Goal: Obtain resource: Download file/media

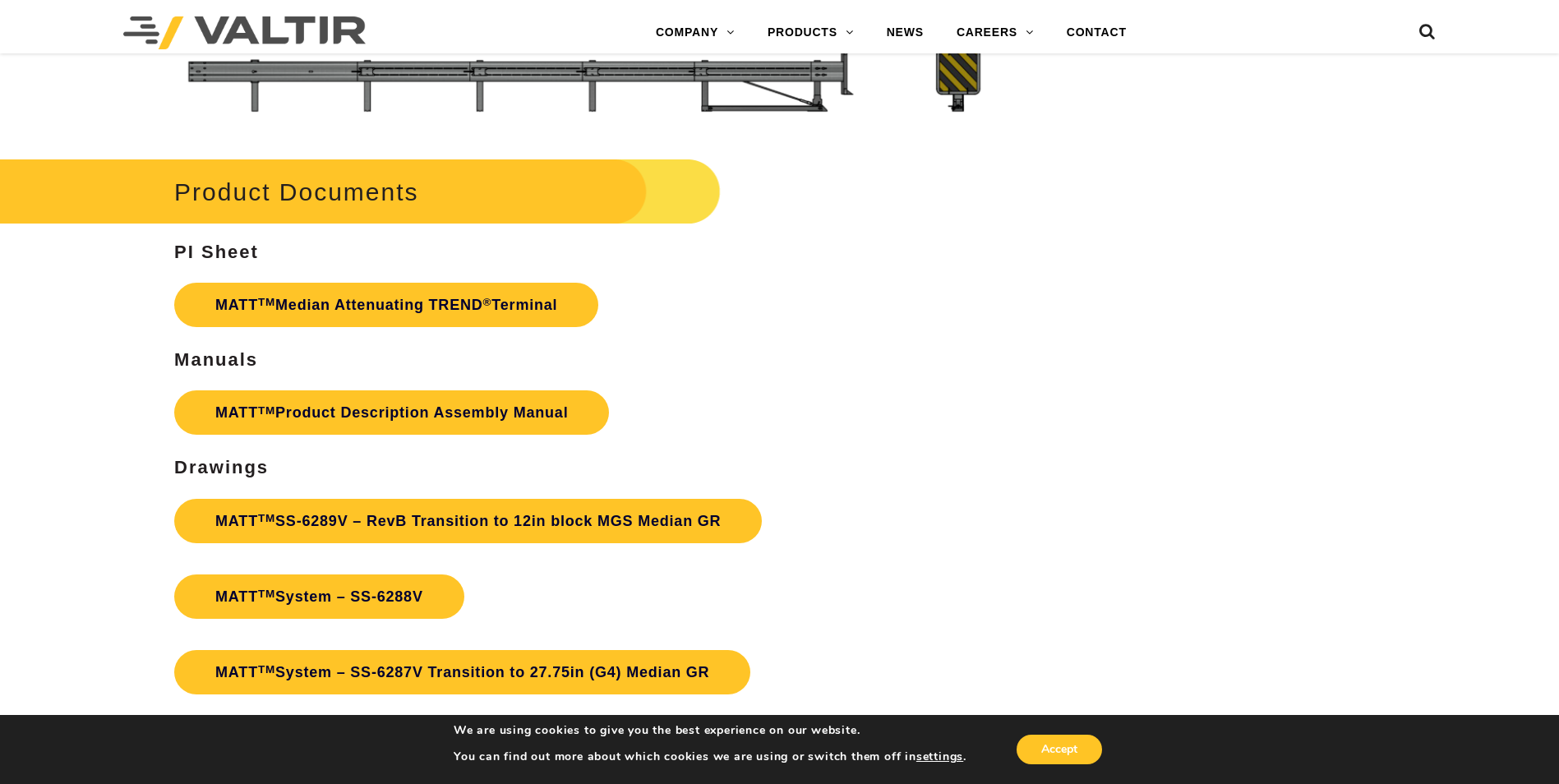
scroll to position [5741, 0]
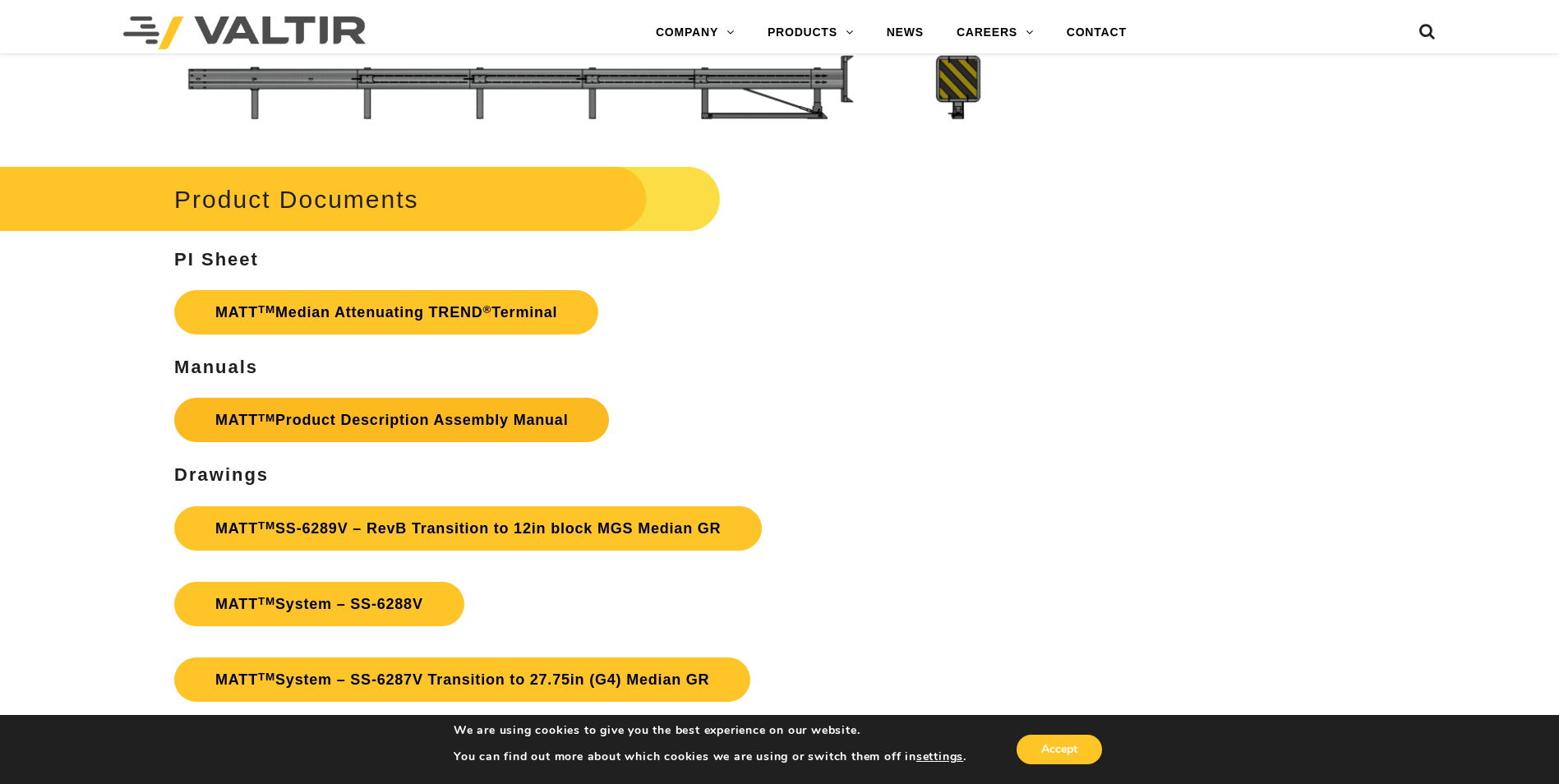
click at [438, 418] on link "MATT TM Product Description Assembly Manual" at bounding box center [392, 419] width 434 height 44
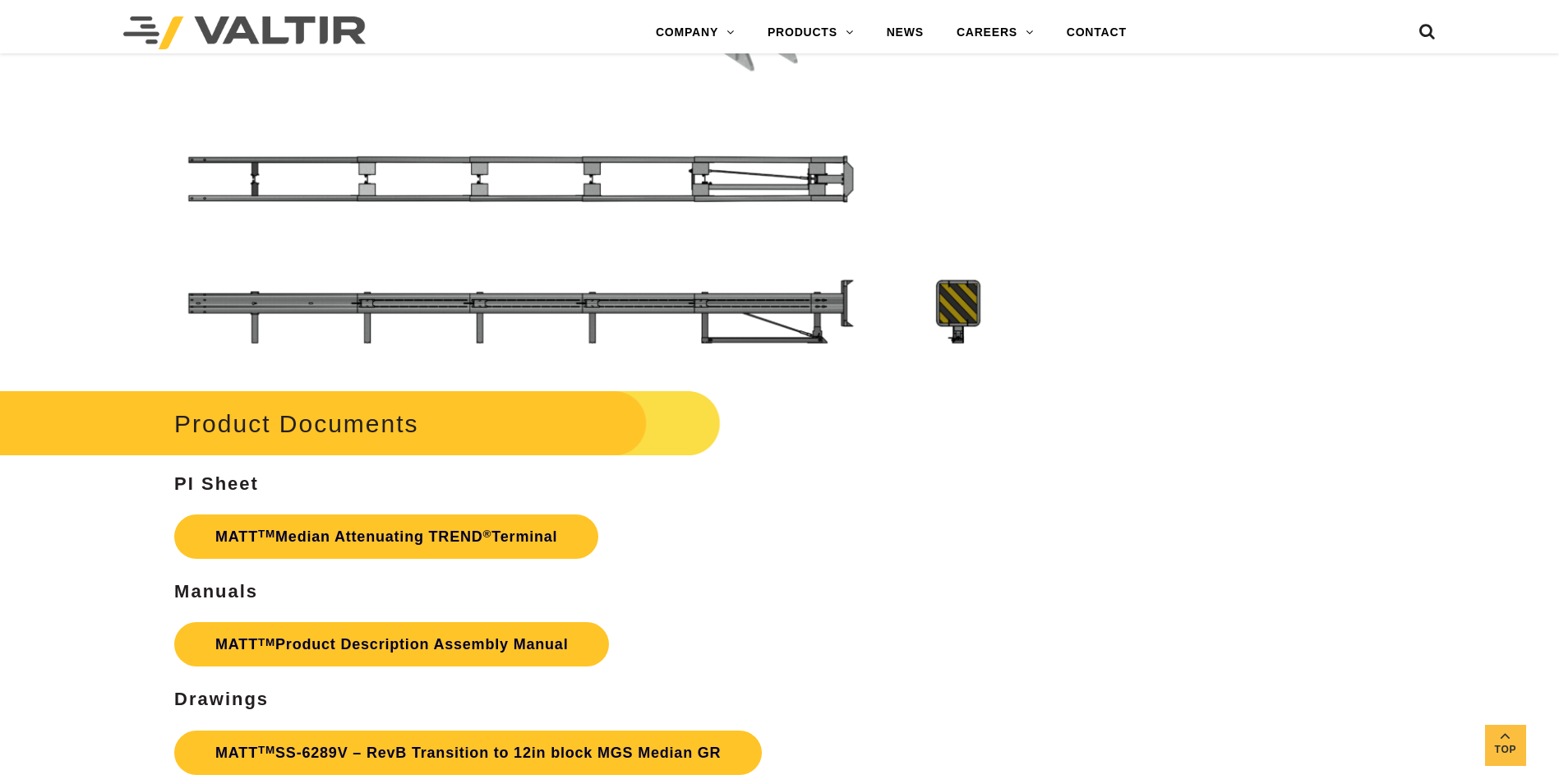
scroll to position [5495, 0]
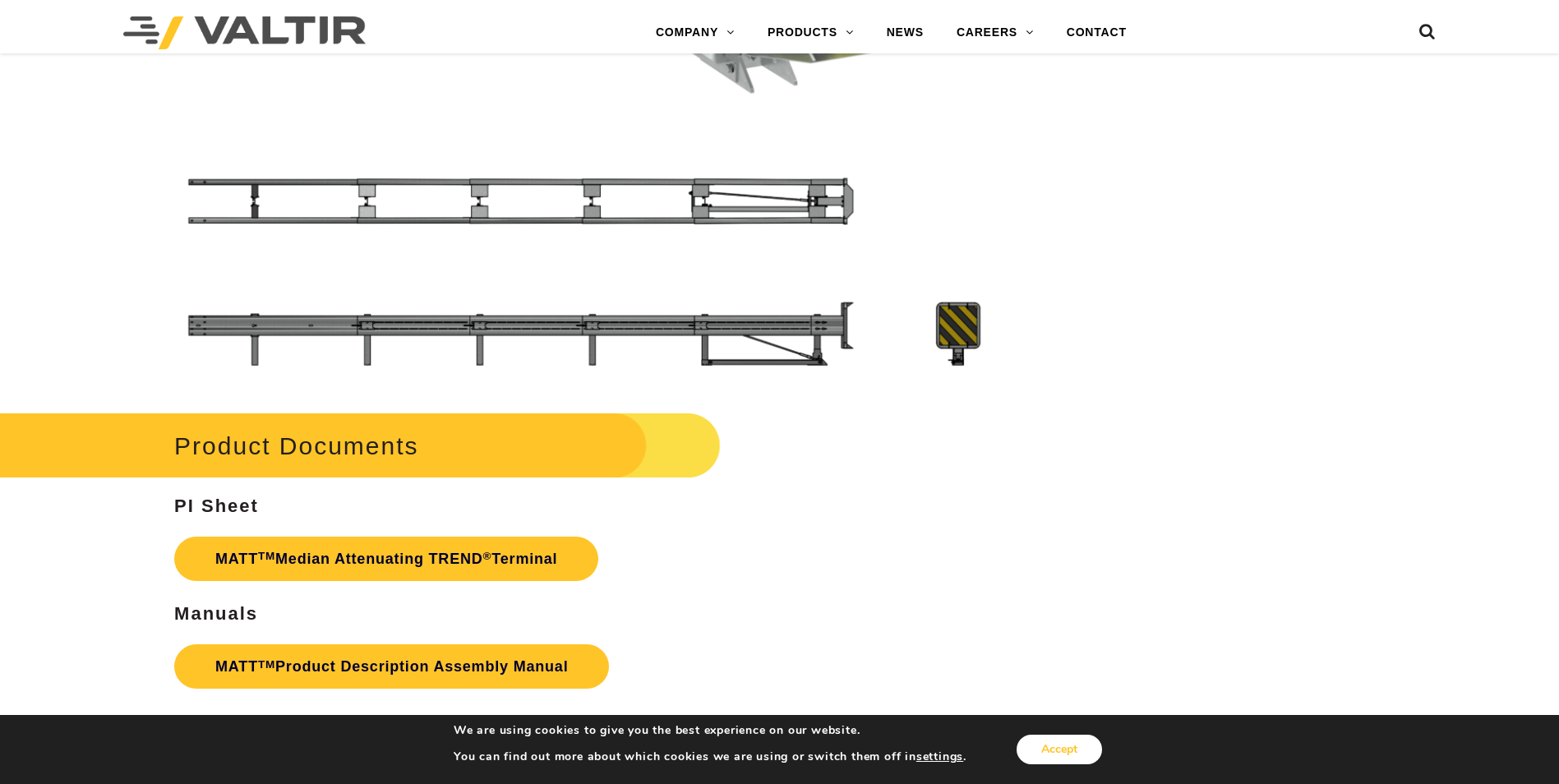
click at [1053, 761] on button "Accept" at bounding box center [1059, 749] width 86 height 29
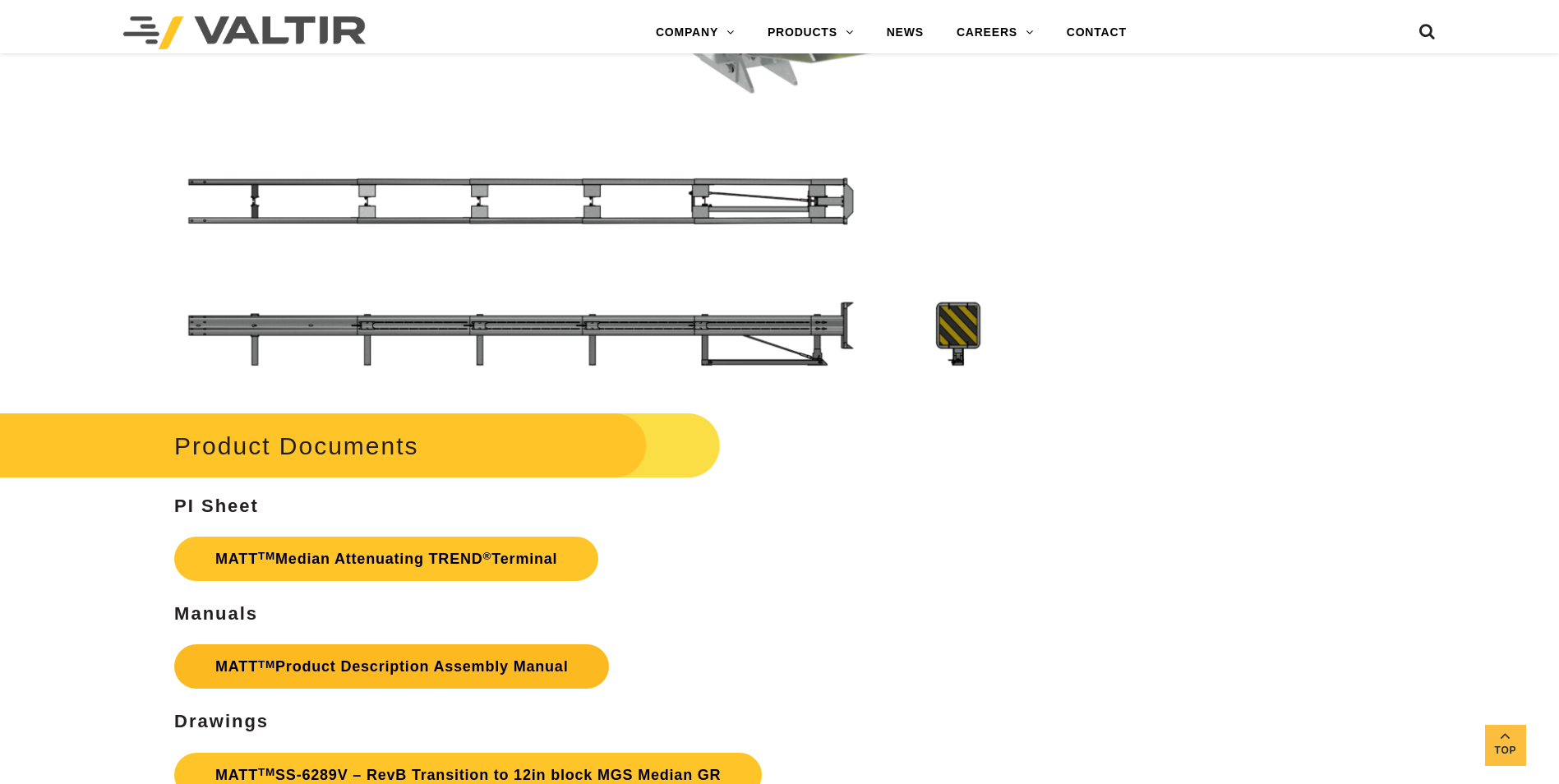
scroll to position [5577, 0]
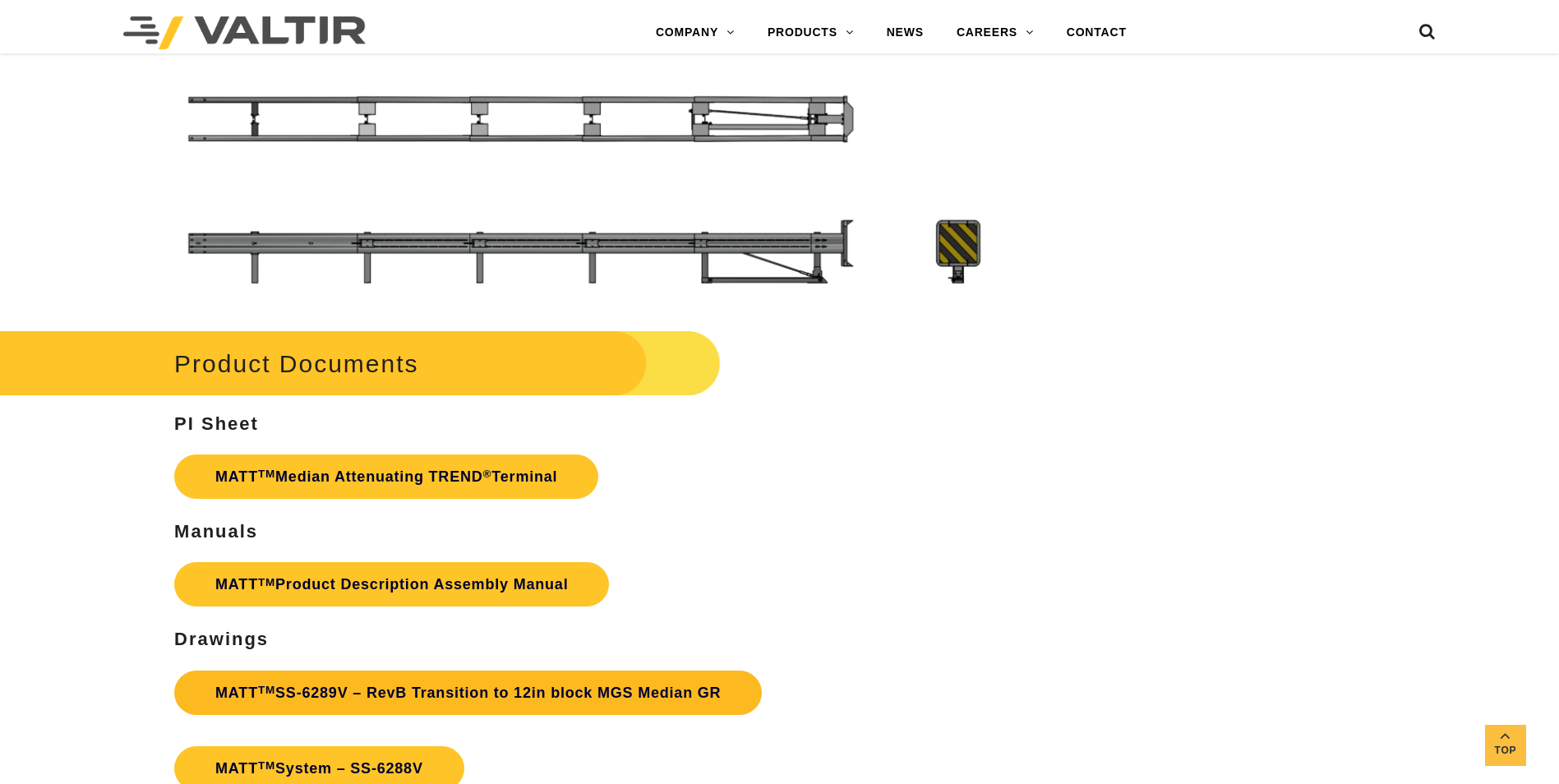
click at [465, 691] on link "MATT TM SS-6289V – RevB Transition to 12in block MGS Median GR" at bounding box center [468, 693] width 588 height 44
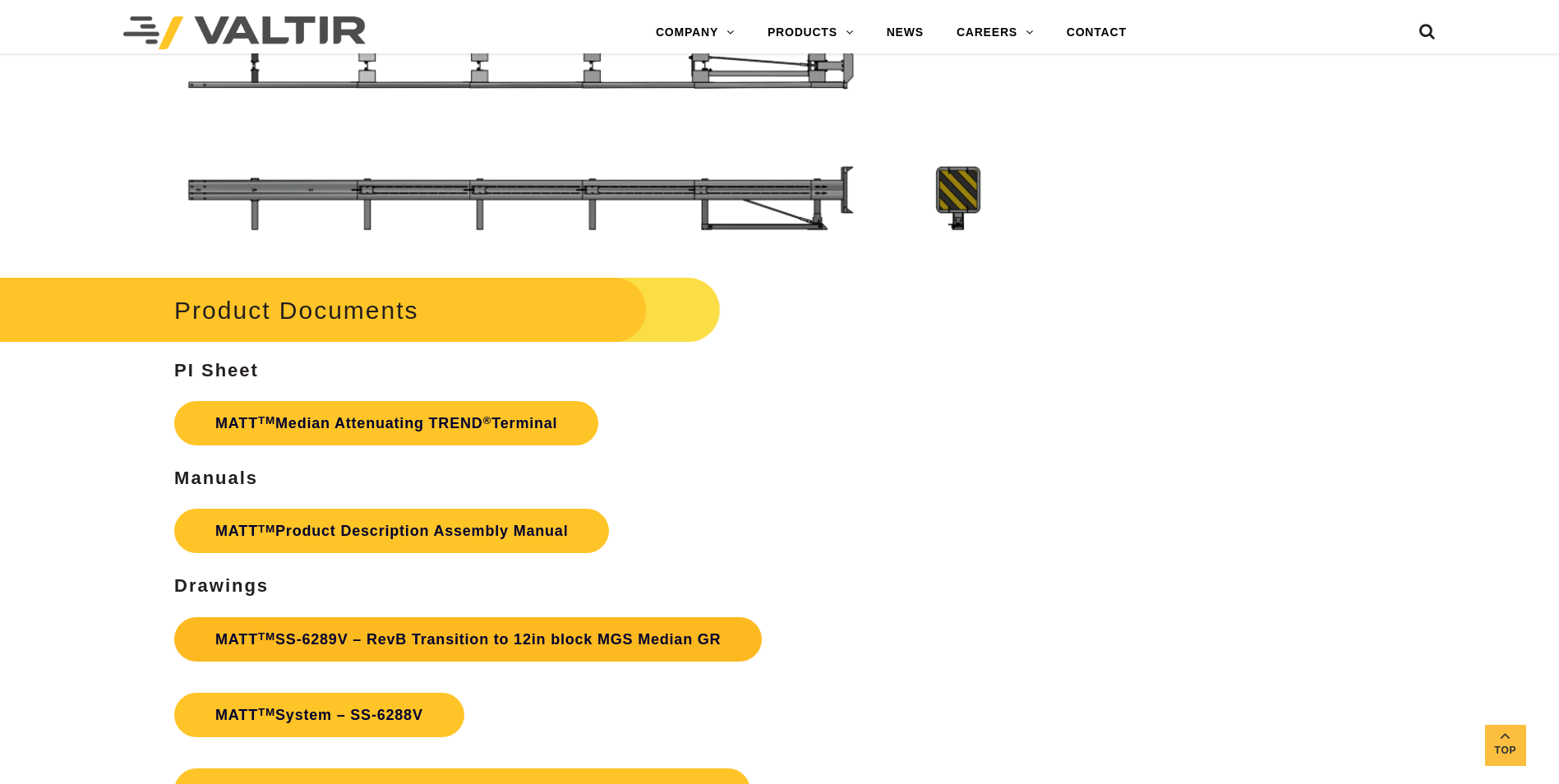
scroll to position [5659, 0]
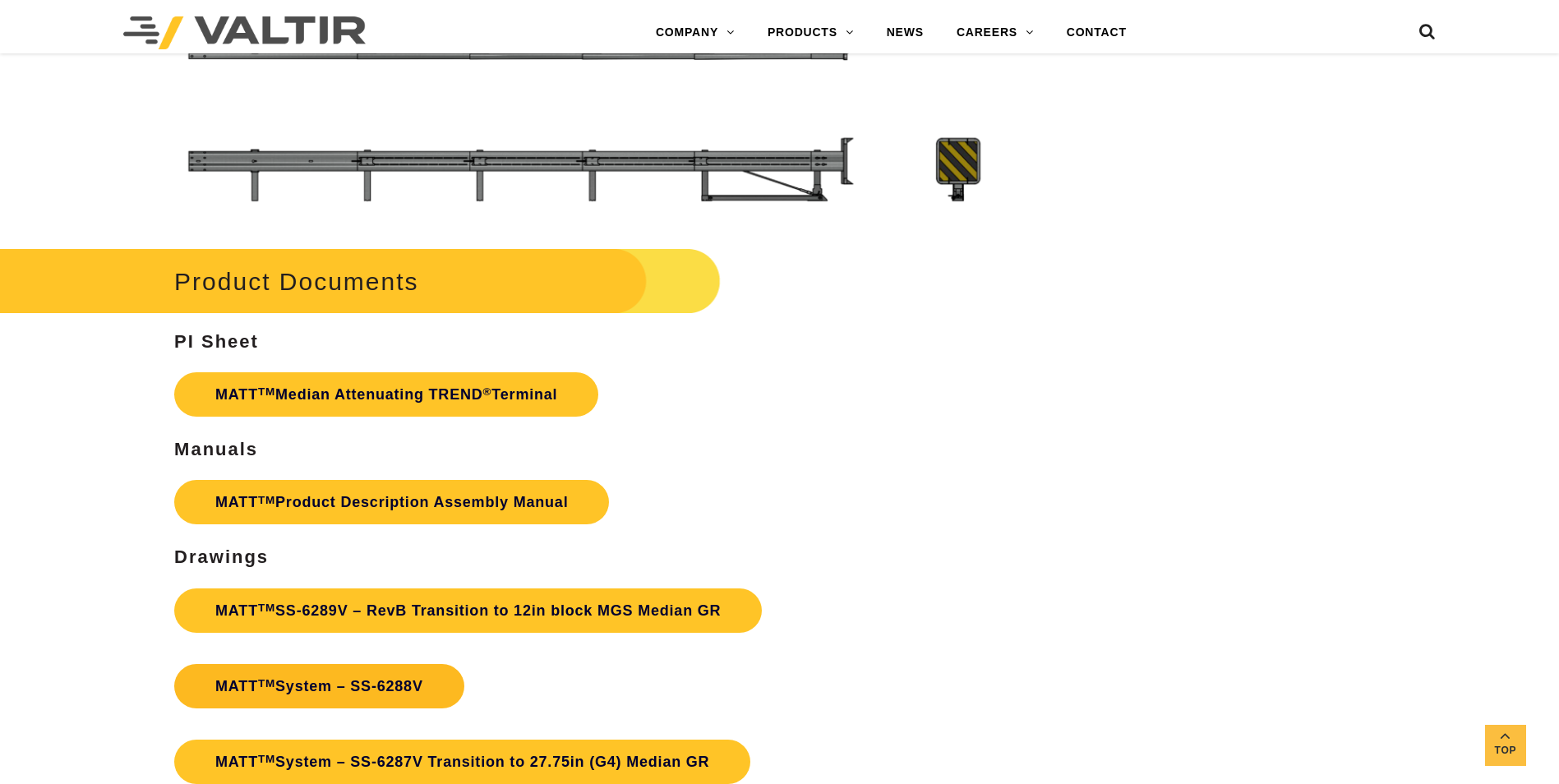
click at [379, 683] on link "MATT TM System – SS-6288V" at bounding box center [320, 686] width 290 height 44
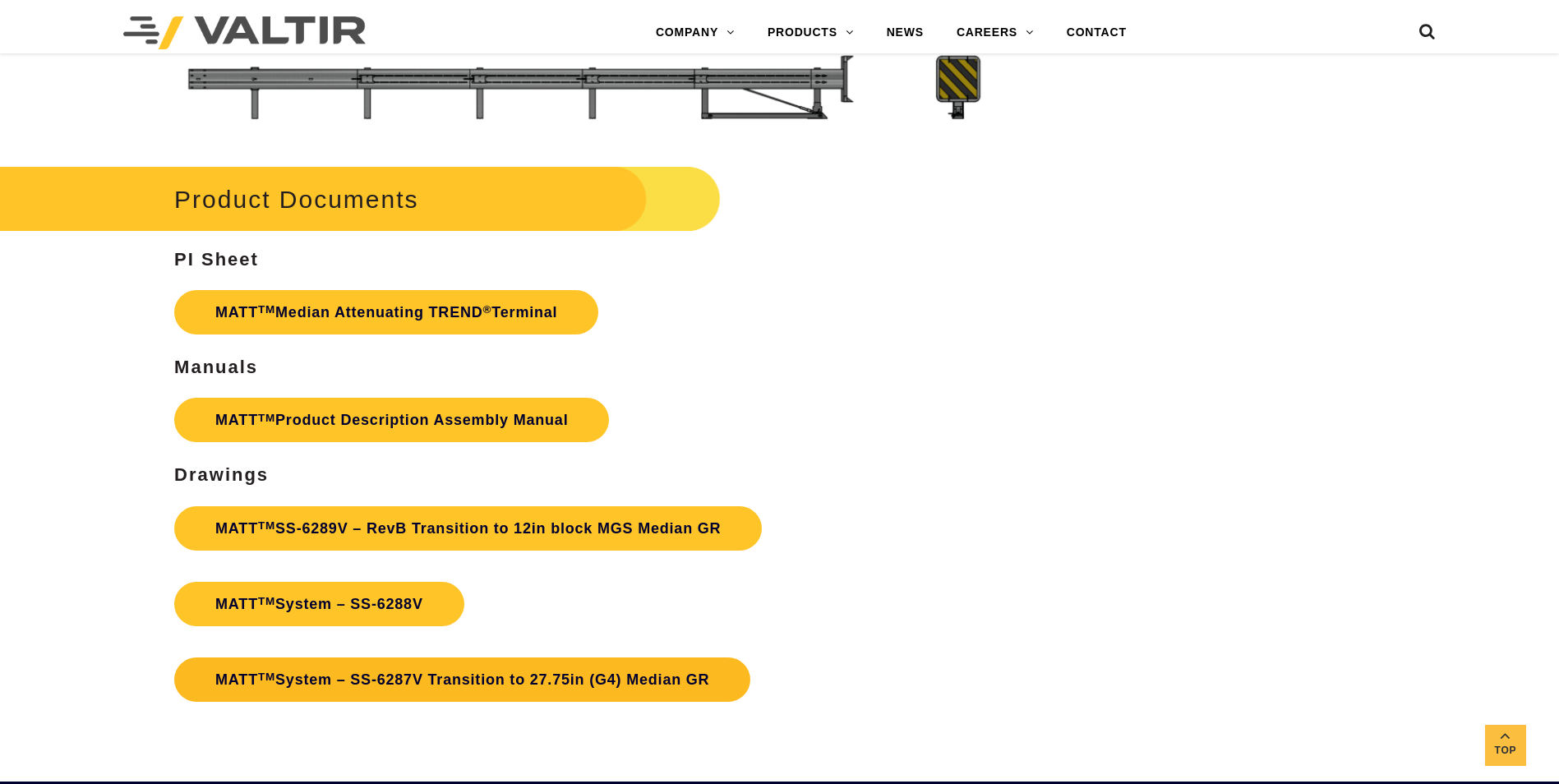
click at [556, 681] on link "MATT TM System – SS-6287V Transition to 27.75in (G4) Median GR" at bounding box center [462, 679] width 576 height 44
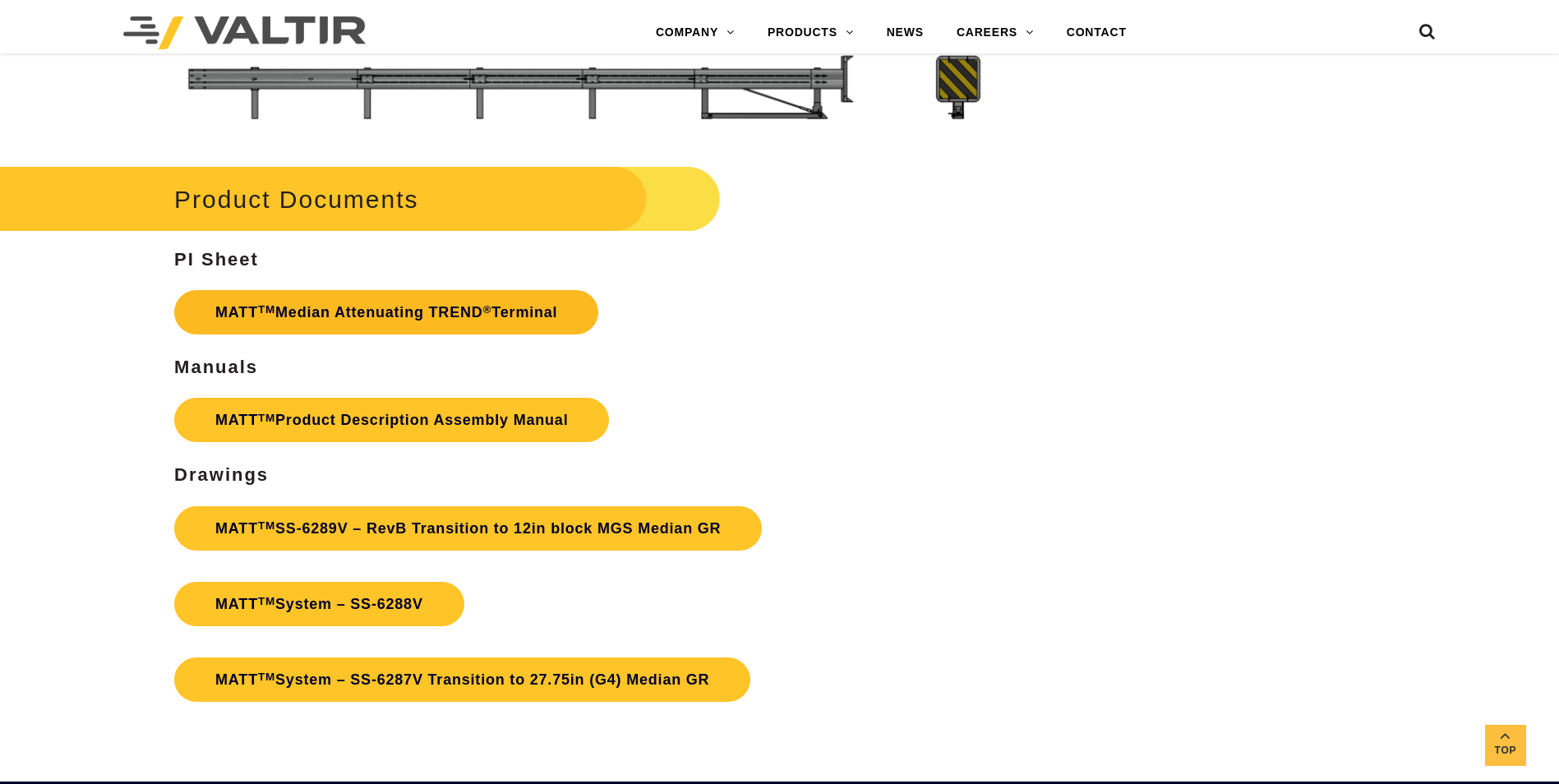
click at [492, 311] on sup "®" at bounding box center [487, 309] width 9 height 13
